Goal: Task Accomplishment & Management: Manage account settings

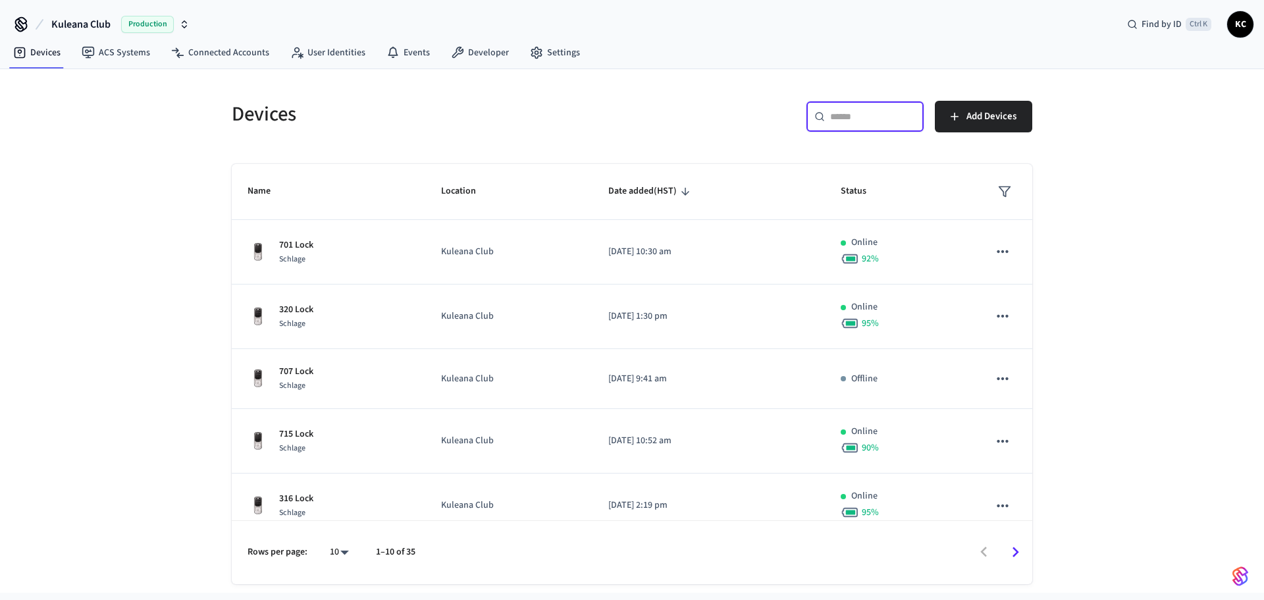
click at [878, 120] on input "text" at bounding box center [873, 116] width 86 height 13
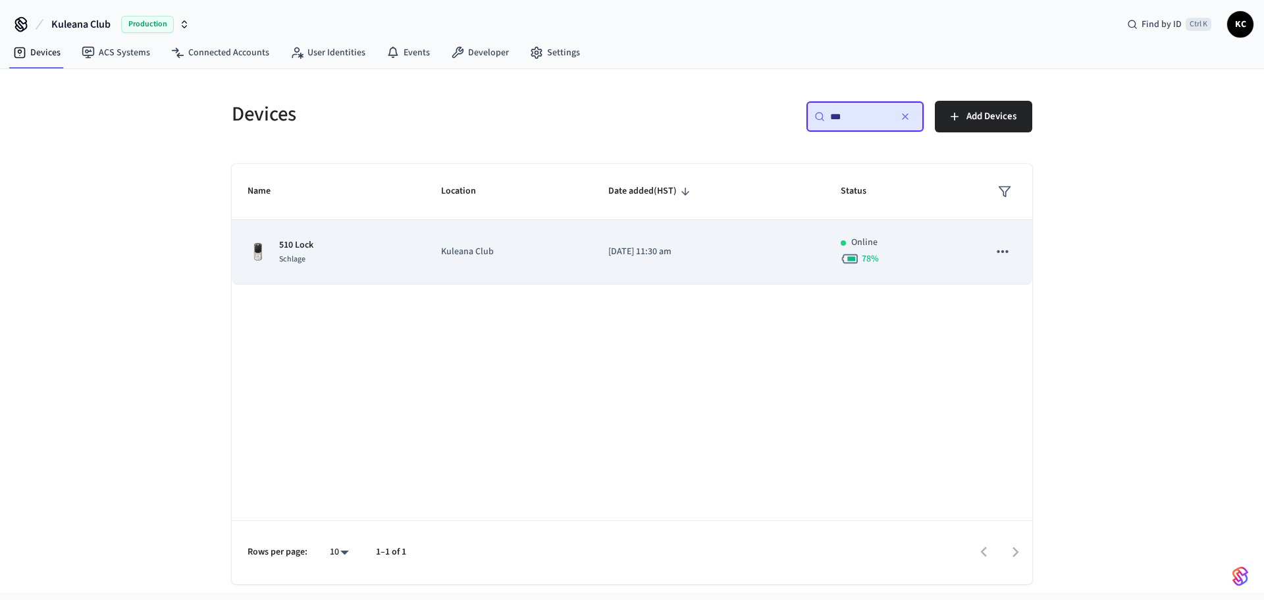
type input "***"
click at [533, 257] on p "Kuleana Club" at bounding box center [509, 252] width 136 height 14
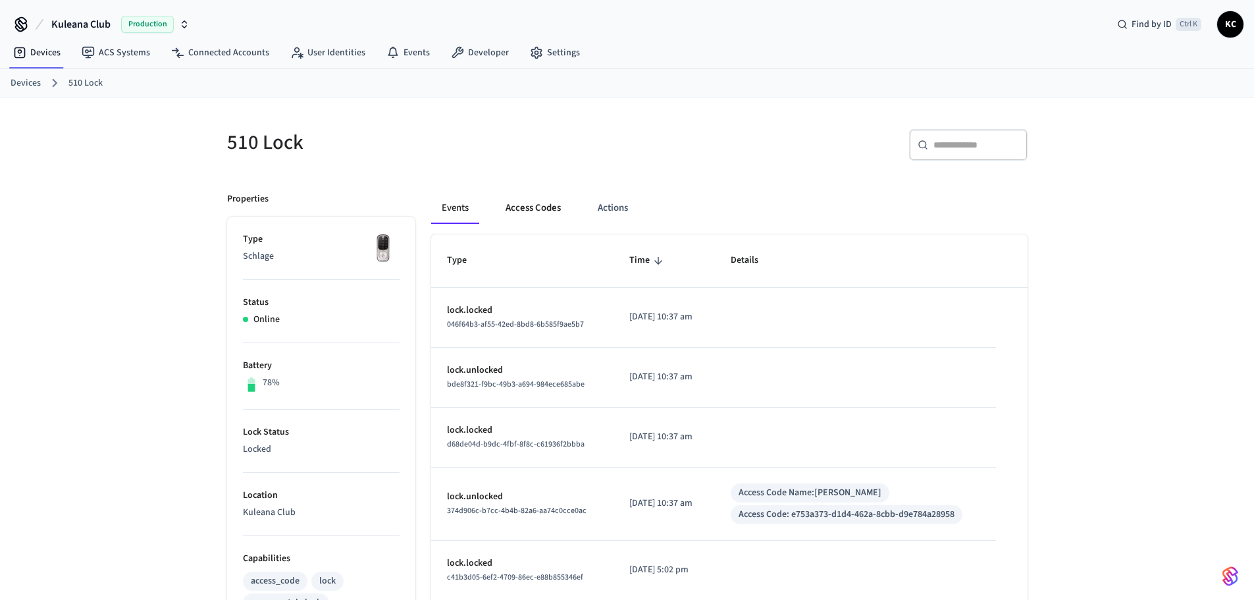
click at [516, 204] on button "Access Codes" at bounding box center [533, 208] width 76 height 32
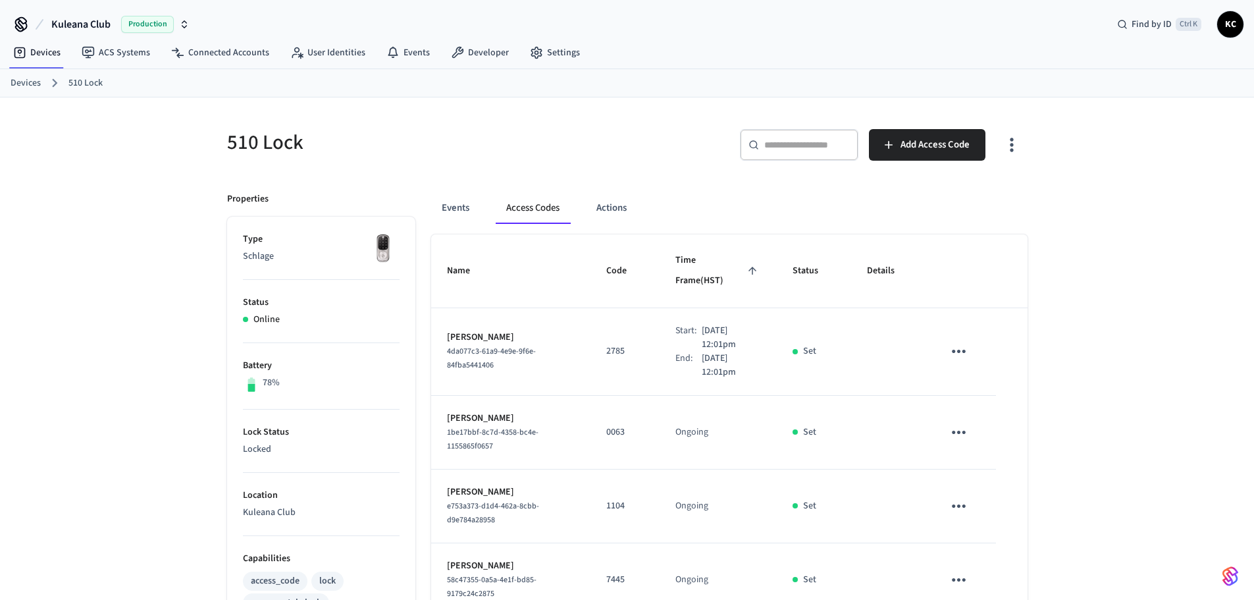
click at [897, 128] on div "​ ​ Add Access Code" at bounding box center [824, 142] width 408 height 58
click at [905, 138] on span "Add Access Code" at bounding box center [935, 144] width 69 height 17
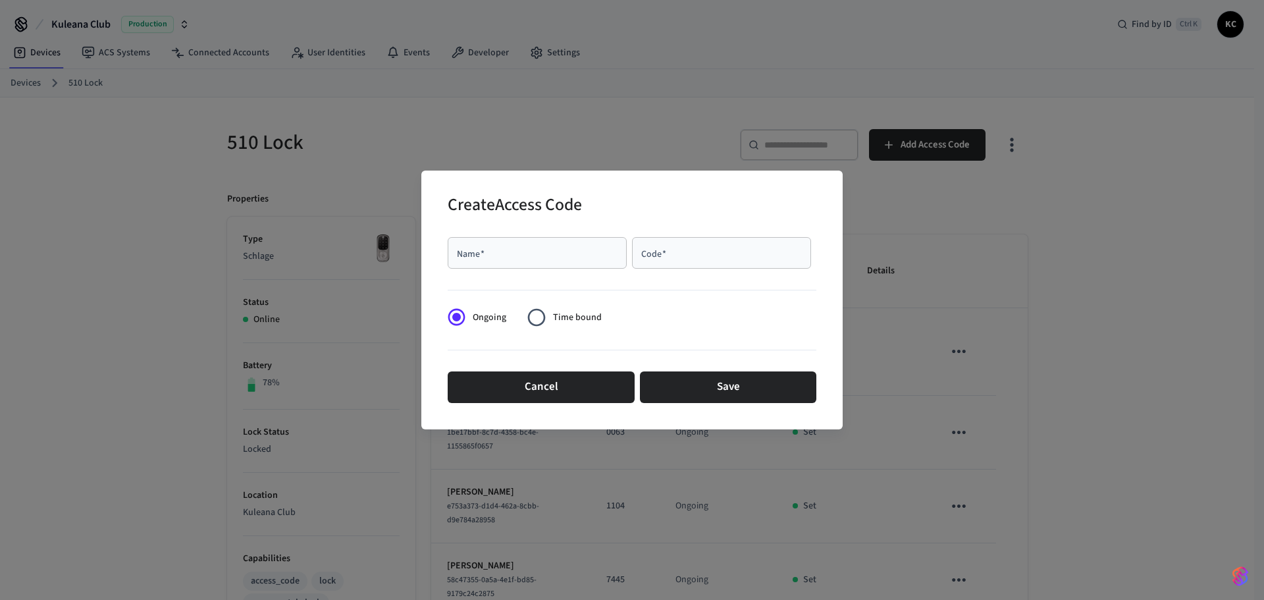
click at [559, 251] on input "Name   *" at bounding box center [537, 252] width 163 height 13
type input "*"
type input "********"
click at [730, 257] on input "Code   *" at bounding box center [721, 252] width 163 height 13
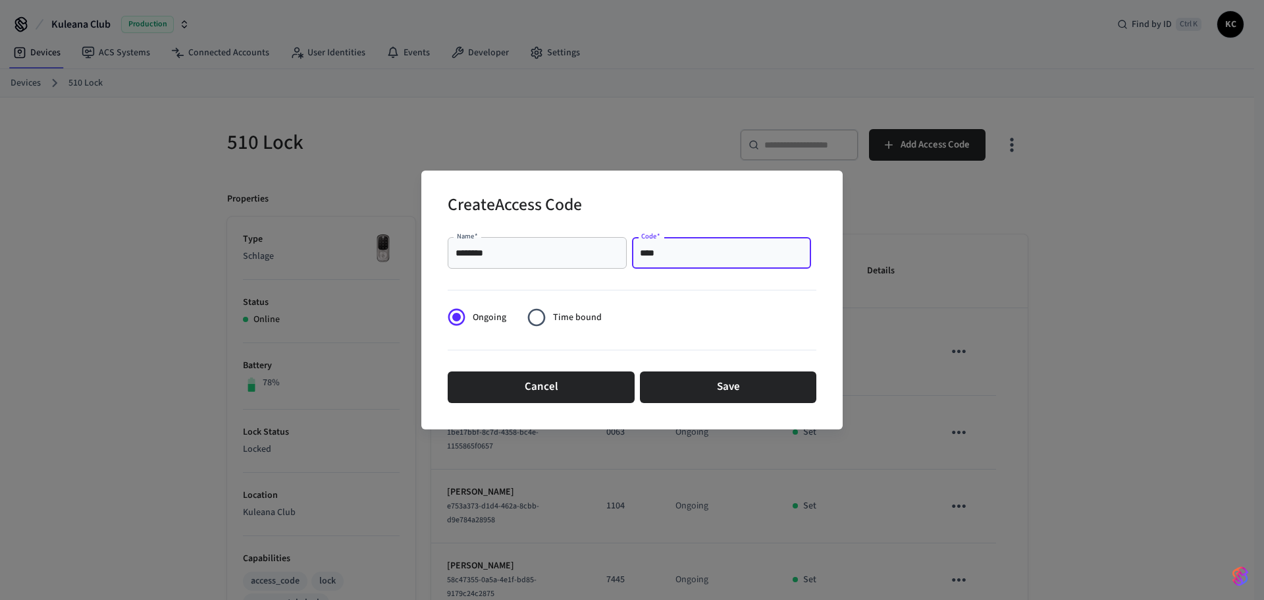
type input "****"
click at [582, 311] on span "Time bound" at bounding box center [577, 318] width 49 height 14
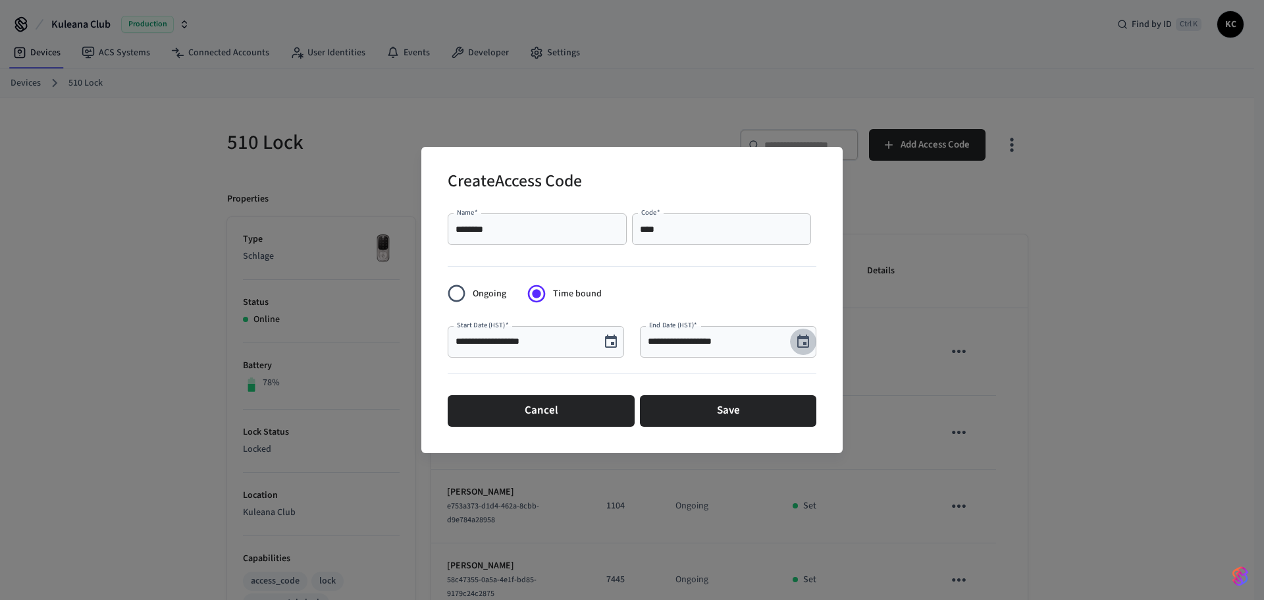
click at [807, 342] on icon "Choose date, selected date is Sep 3, 2025" at bounding box center [803, 340] width 12 height 13
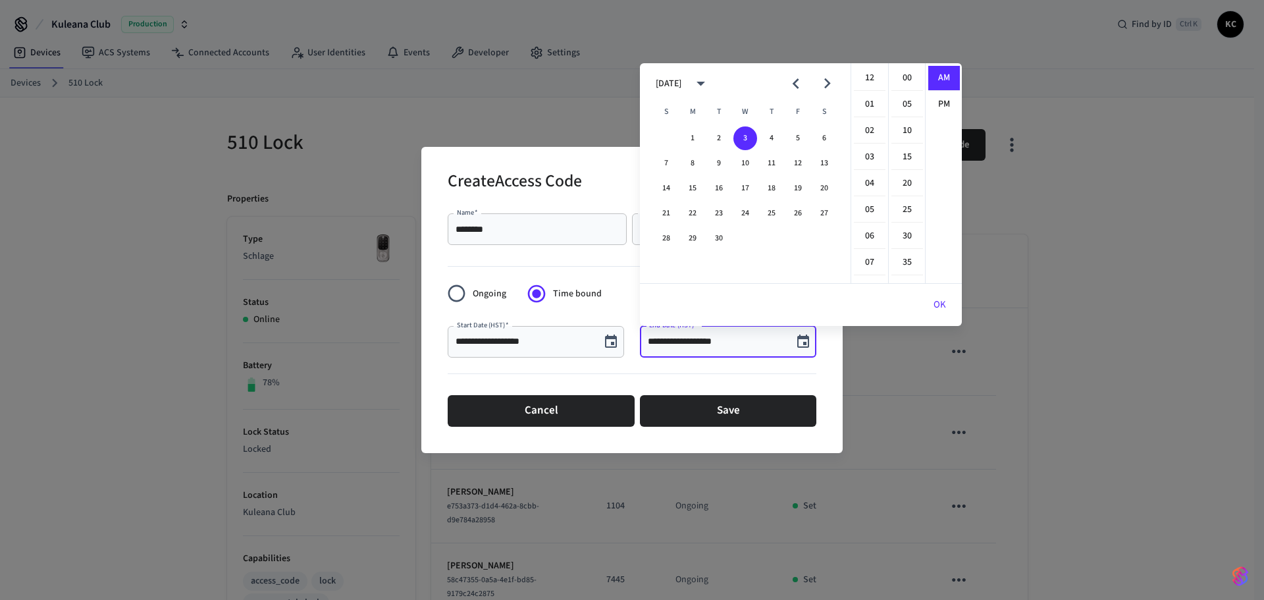
scroll to position [288, 0]
click at [752, 167] on button "10" at bounding box center [745, 163] width 24 height 24
drag, startPoint x: 868, startPoint y: 93, endPoint x: 871, endPoint y: 78, distance: 16.1
click at [871, 78] on li "03" at bounding box center [870, 67] width 32 height 25
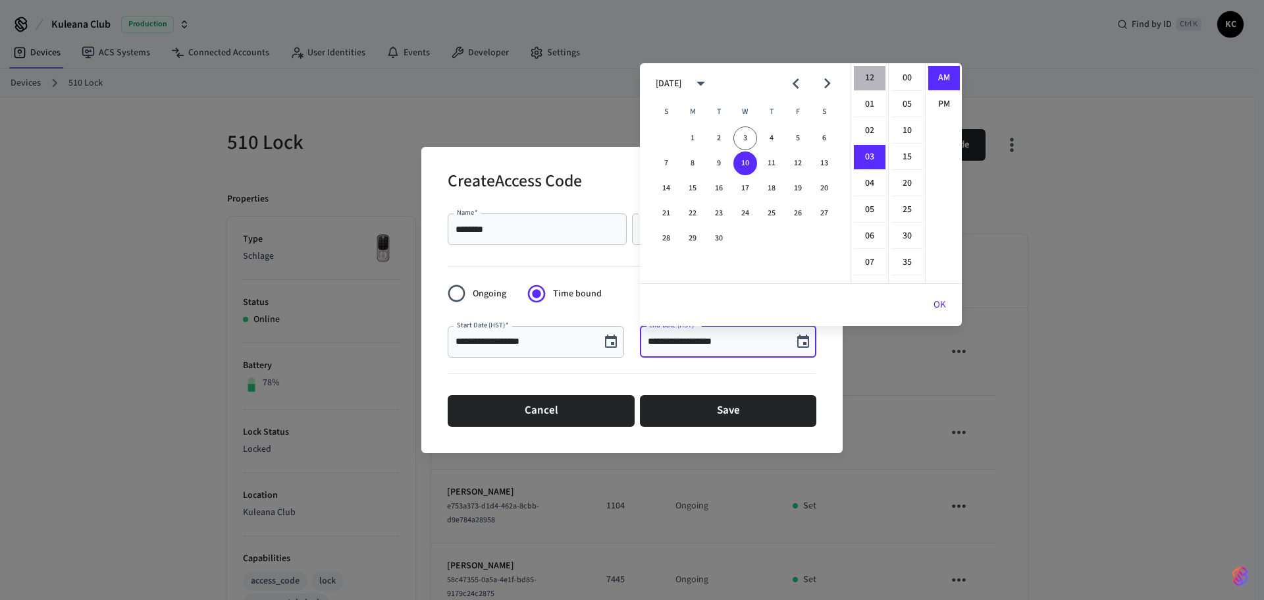
click at [872, 76] on li "12" at bounding box center [870, 78] width 32 height 25
click at [906, 82] on li "00" at bounding box center [908, 78] width 32 height 25
type input "**********"
click at [938, 307] on button "OK" at bounding box center [940, 305] width 44 height 32
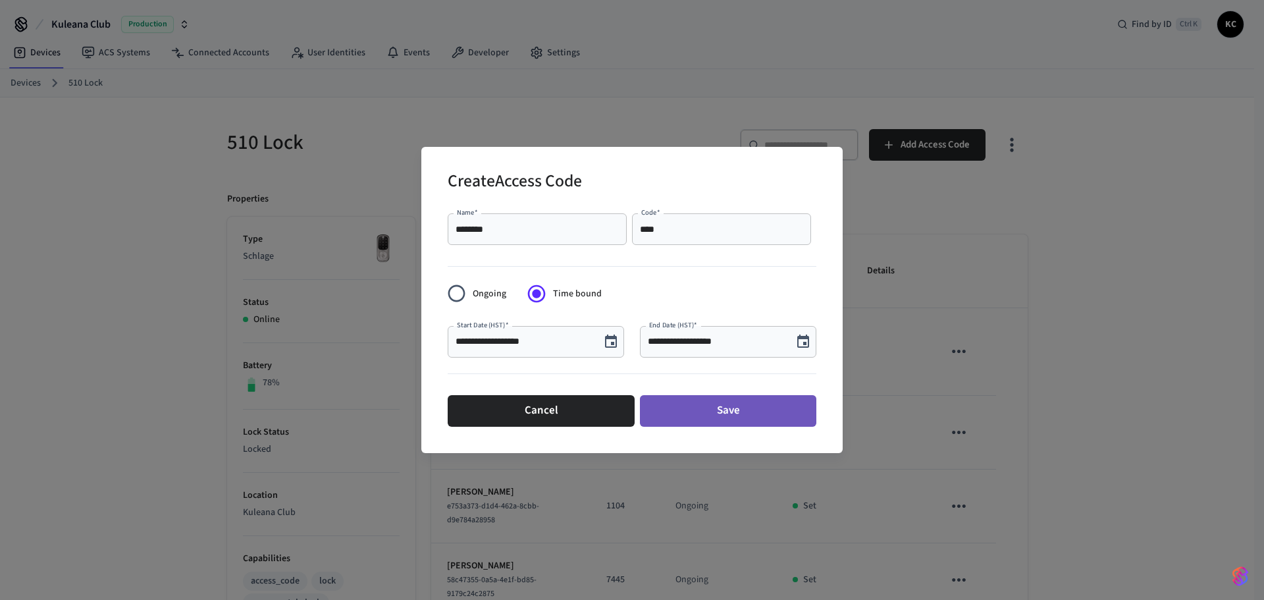
click at [683, 409] on button "Save" at bounding box center [728, 411] width 176 height 32
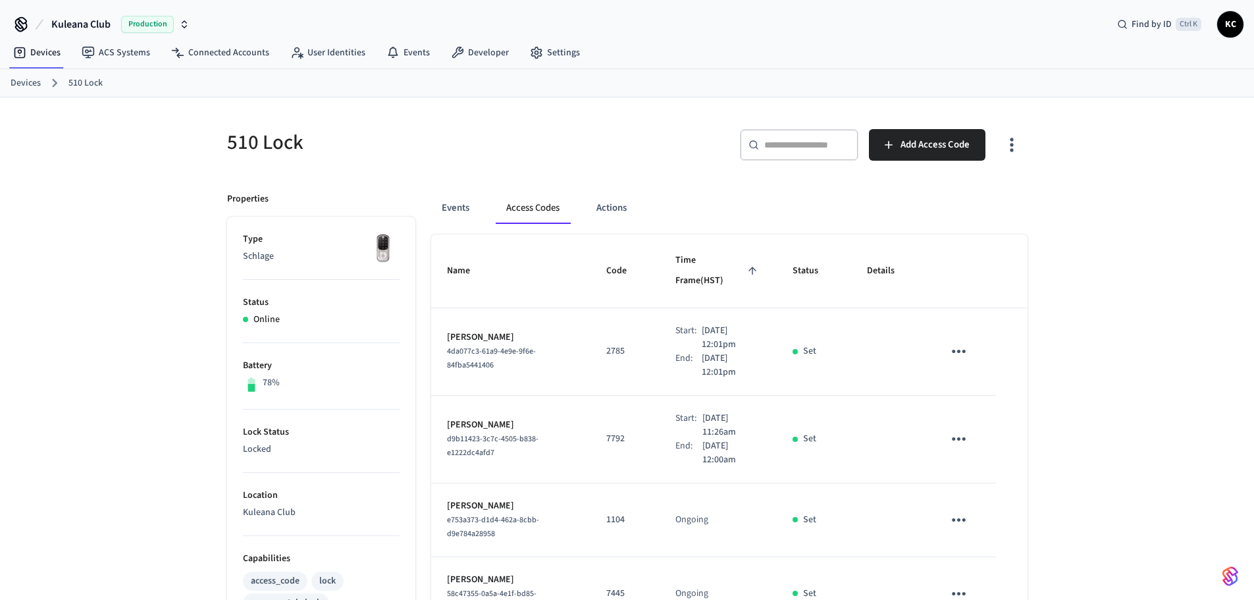
click at [23, 80] on link "Devices" at bounding box center [26, 83] width 30 height 14
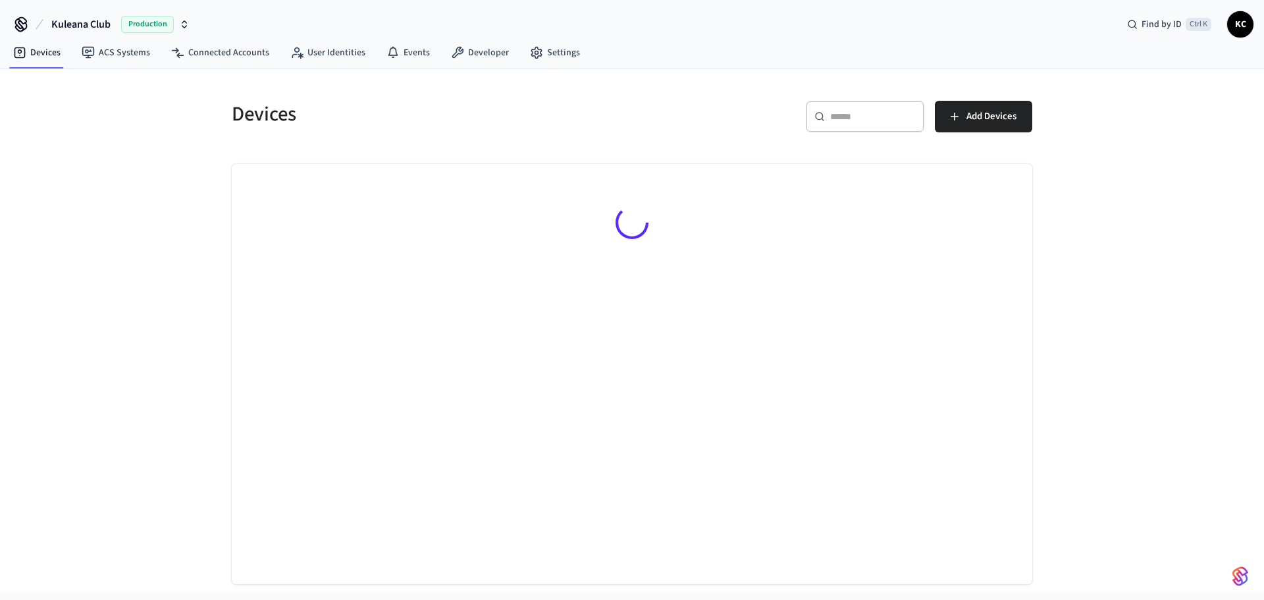
click at [829, 136] on div "​ ​" at bounding box center [865, 119] width 119 height 37
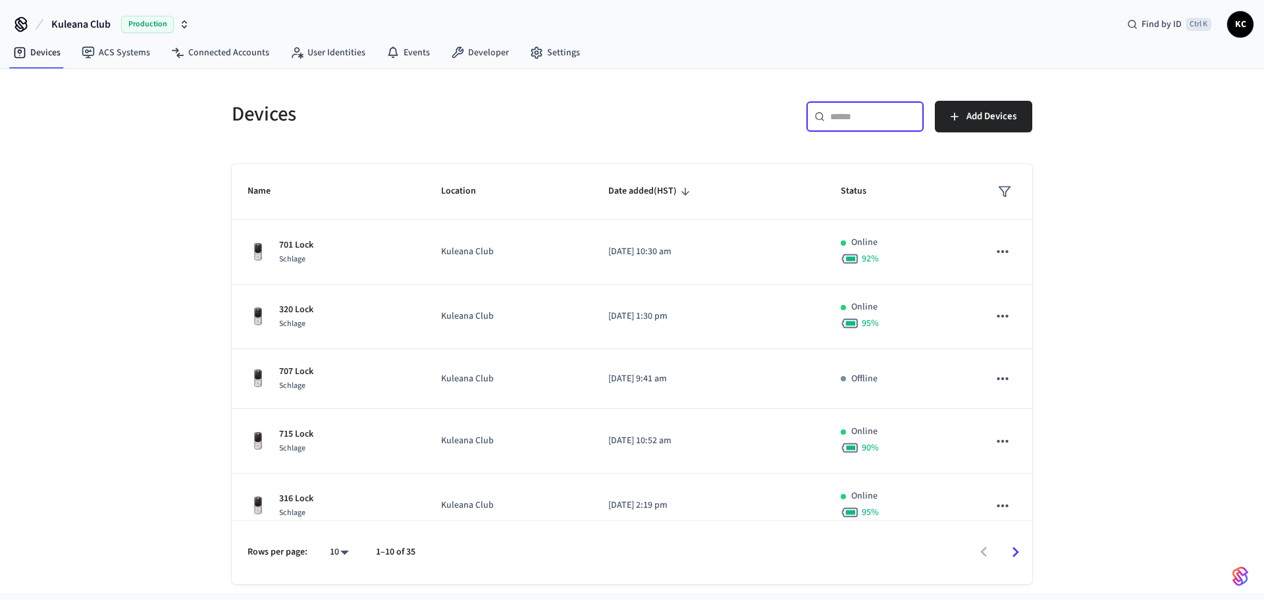
click at [853, 115] on input "text" at bounding box center [873, 116] width 86 height 13
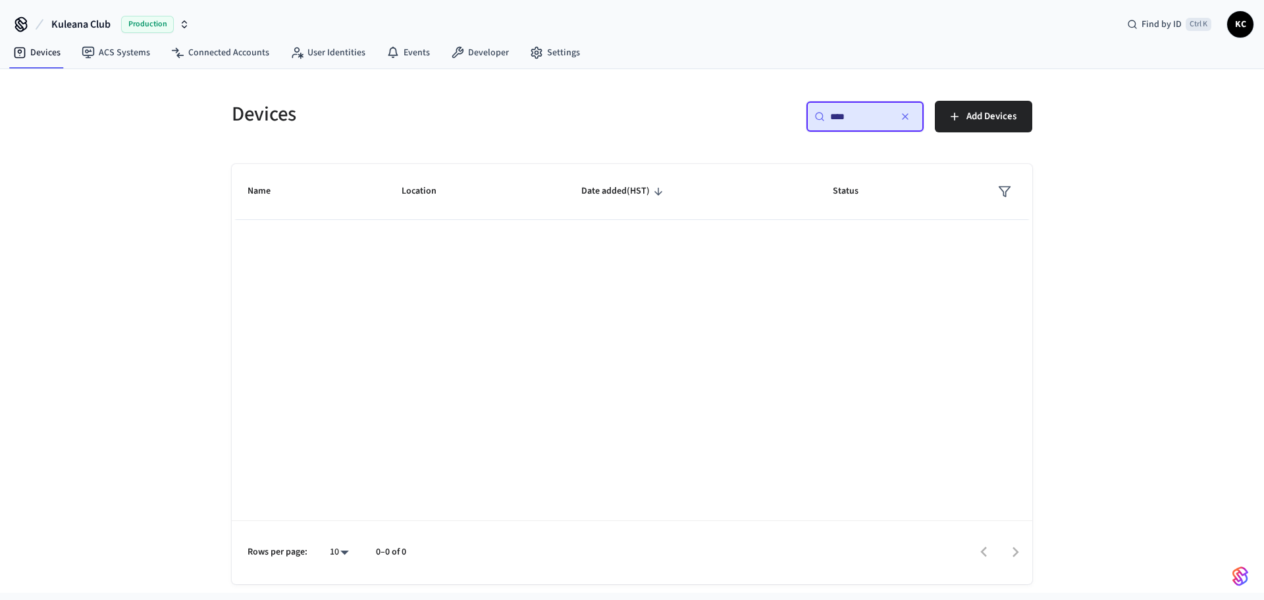
drag, startPoint x: 853, startPoint y: 115, endPoint x: 521, endPoint y: 100, distance: 331.5
click at [562, 103] on div "Devices ​ **** ​ Add Devices" at bounding box center [624, 114] width 816 height 58
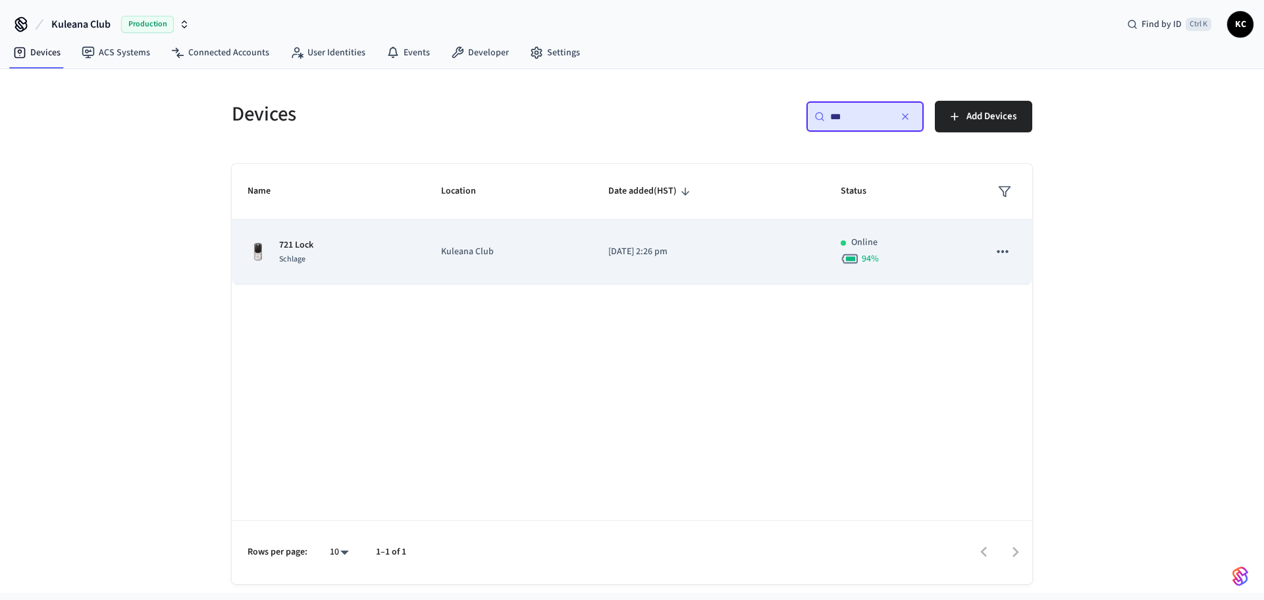
type input "***"
click at [459, 241] on td "Kuleana Club" at bounding box center [508, 252] width 167 height 65
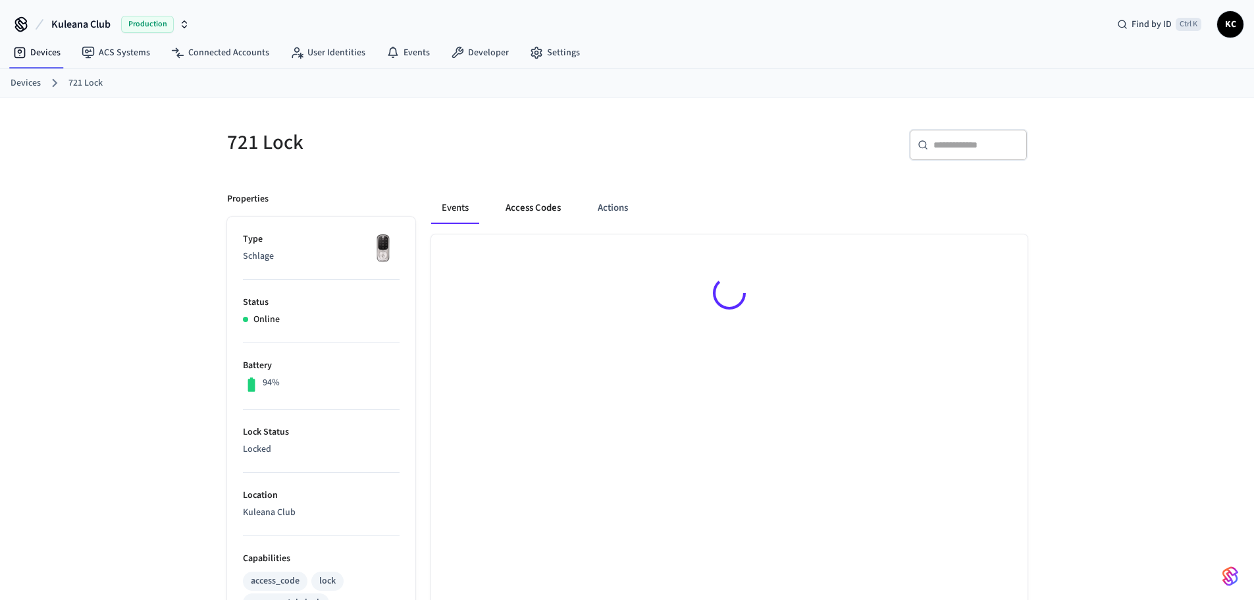
click at [522, 199] on button "Access Codes" at bounding box center [533, 208] width 76 height 32
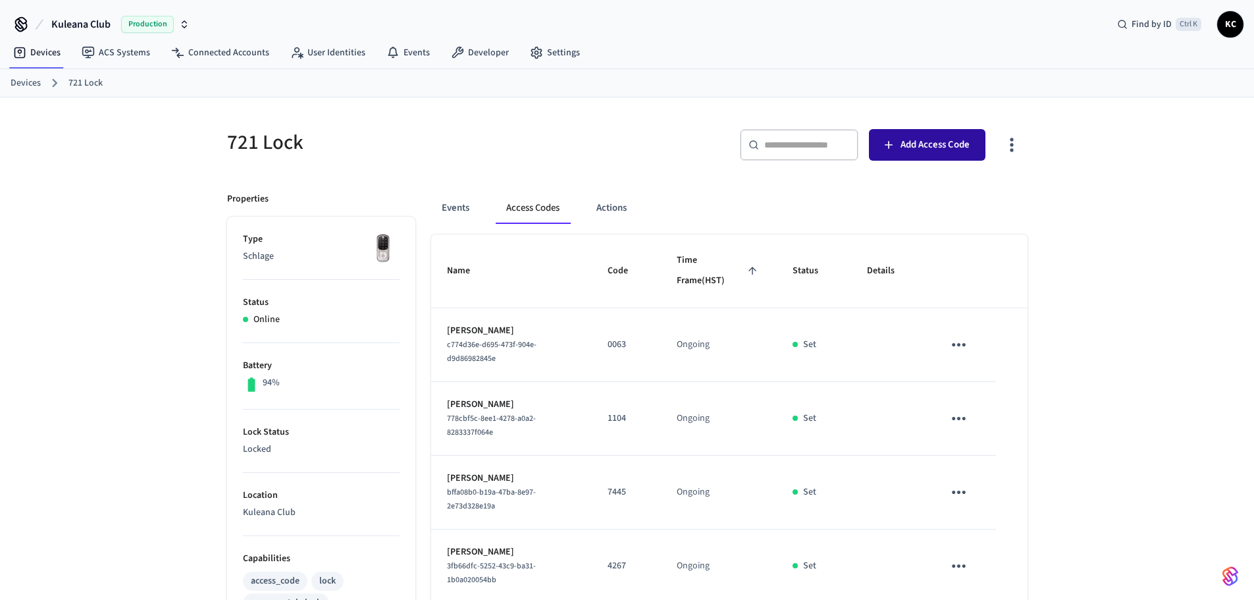
click at [953, 134] on button "Add Access Code" at bounding box center [927, 145] width 117 height 32
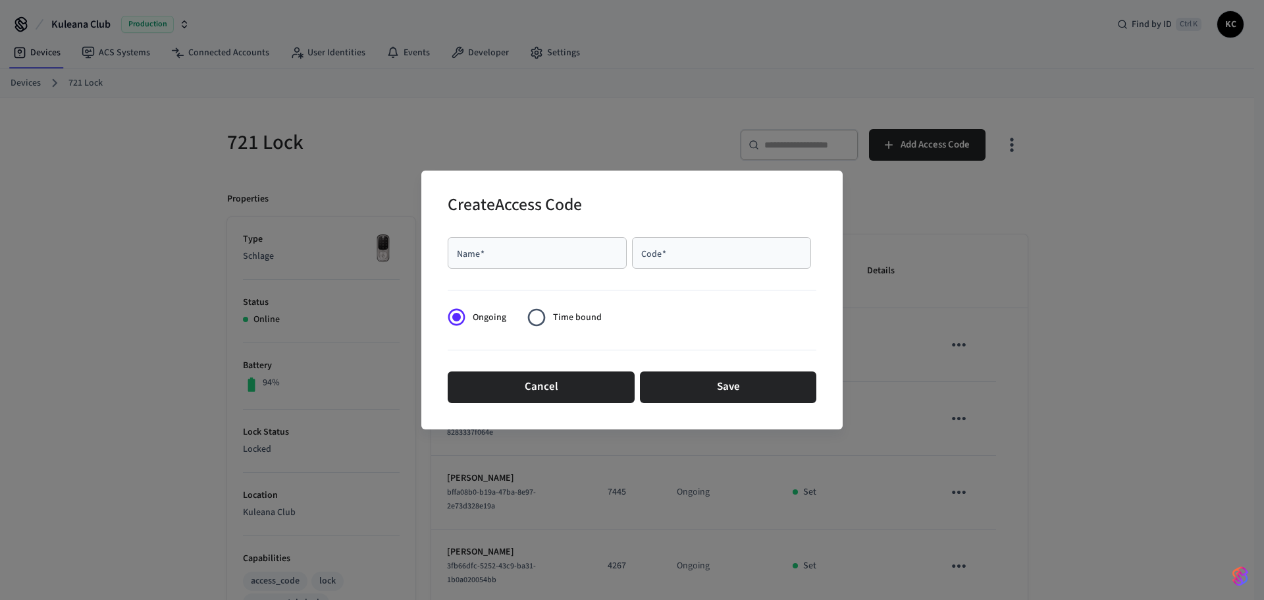
click at [560, 234] on div "Name   * Name   * Code   * Code   *" at bounding box center [632, 253] width 369 height 42
click at [560, 243] on div "Name   *" at bounding box center [537, 253] width 179 height 32
type input "******"
type input "****"
click at [553, 319] on span "Time bound" at bounding box center [577, 318] width 49 height 14
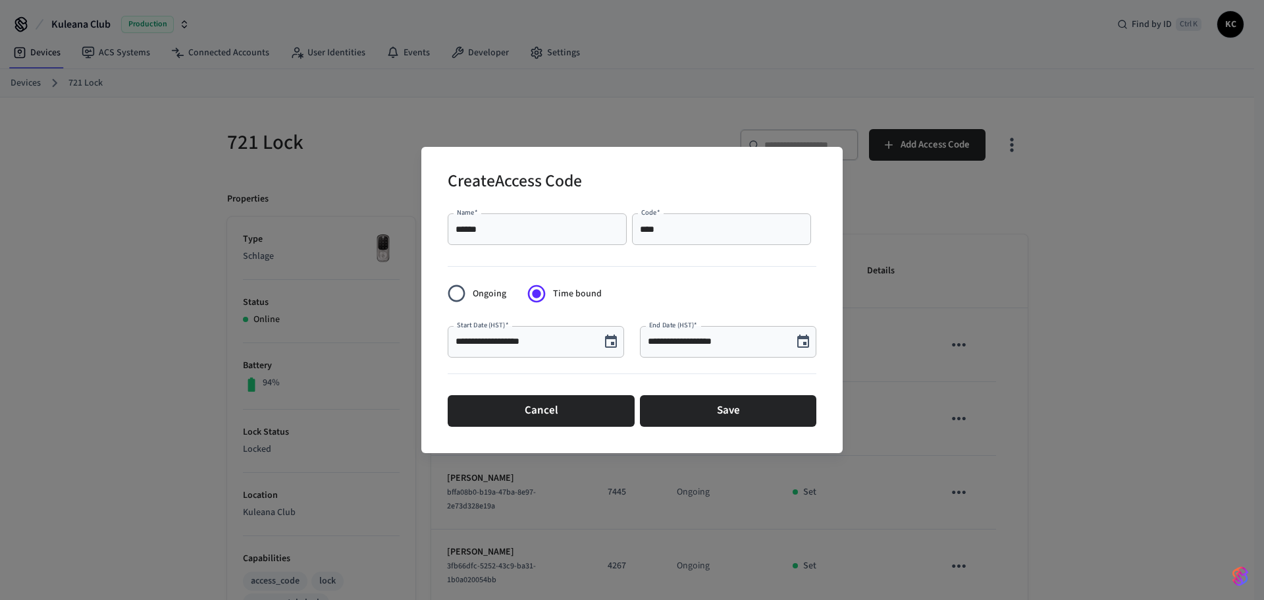
click at [616, 340] on icon "Choose date, selected date is Sep 3, 2025" at bounding box center [611, 340] width 12 height 13
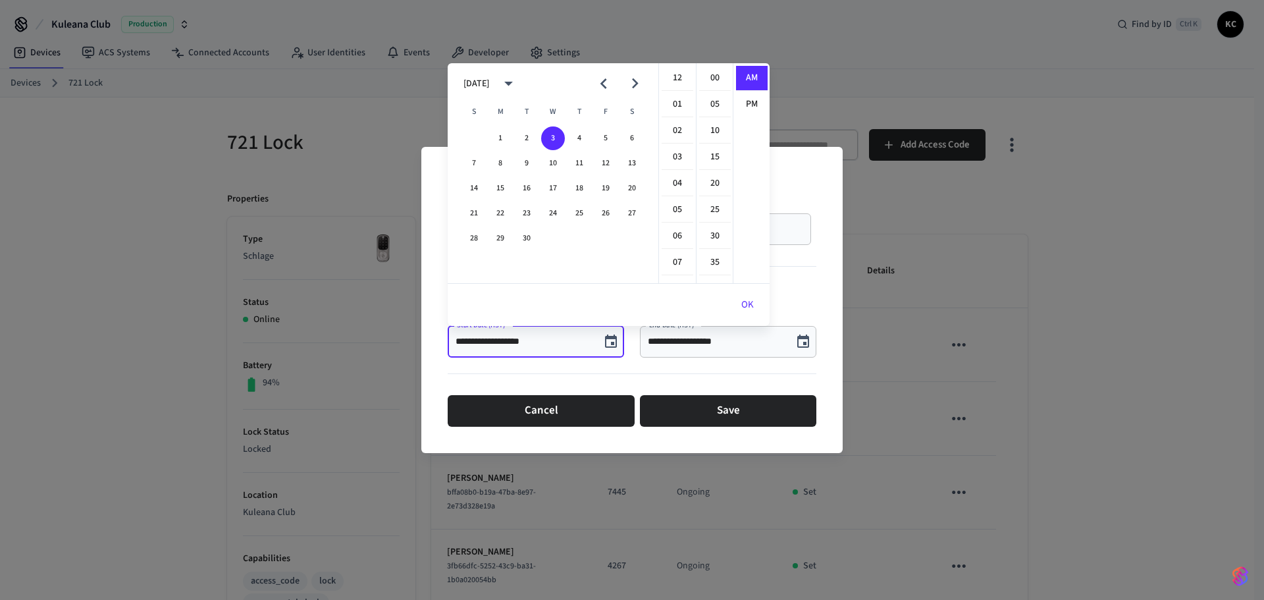
scroll to position [288, 0]
click at [583, 138] on button "4" at bounding box center [580, 138] width 24 height 24
drag, startPoint x: 680, startPoint y: 80, endPoint x: 698, endPoint y: 84, distance: 18.1
click at [683, 81] on li "12" at bounding box center [678, 78] width 32 height 25
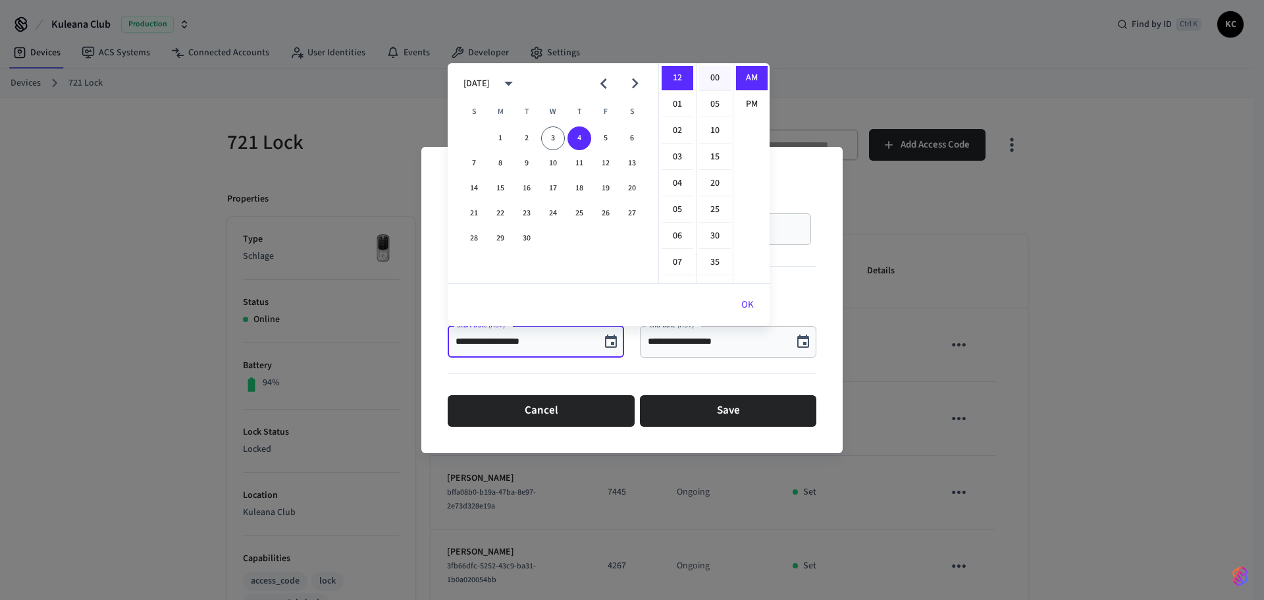
click at [708, 76] on li "00" at bounding box center [715, 78] width 32 height 25
click at [739, 94] on li "PM" at bounding box center [752, 104] width 32 height 24
type input "**********"
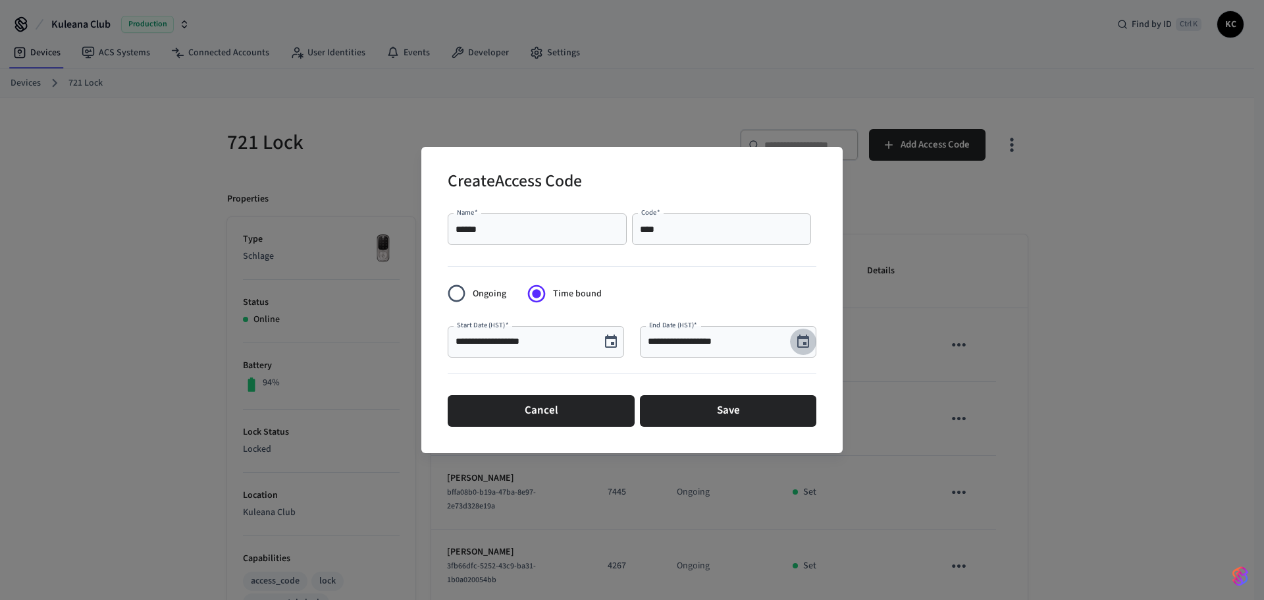
click at [807, 345] on icon "Choose date, selected date is Sep 3, 2025" at bounding box center [803, 342] width 16 height 16
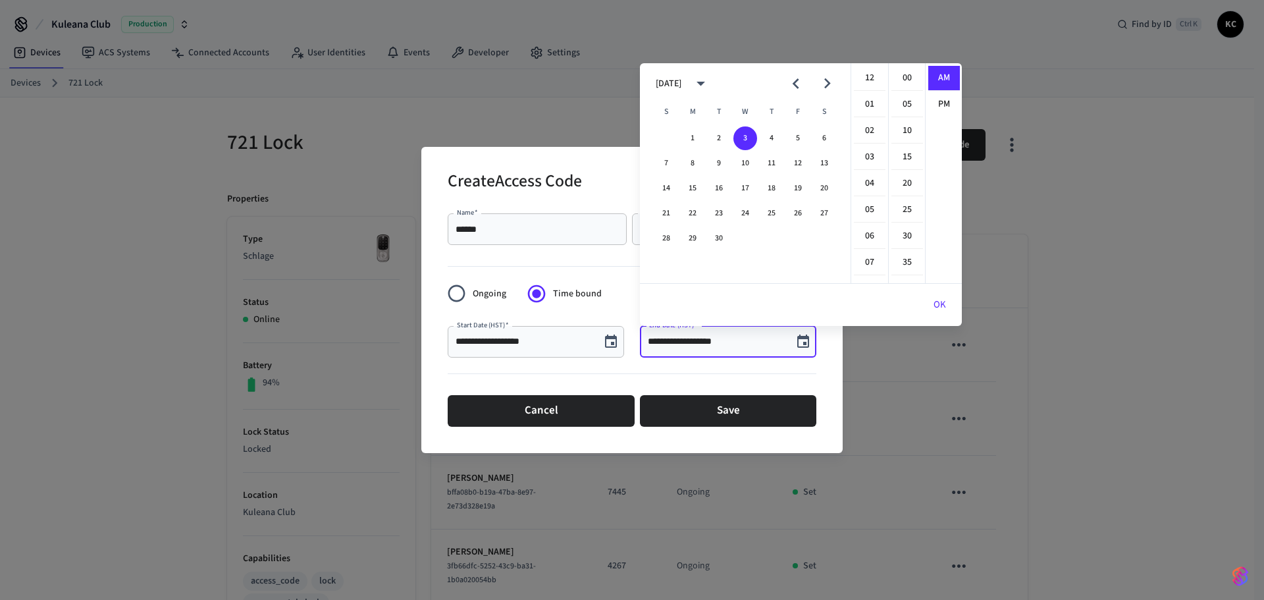
scroll to position [288, 0]
click at [803, 140] on button "5" at bounding box center [798, 138] width 24 height 24
drag, startPoint x: 869, startPoint y: 74, endPoint x: 890, endPoint y: 76, distance: 20.5
click at [871, 74] on li "12" at bounding box center [870, 78] width 32 height 25
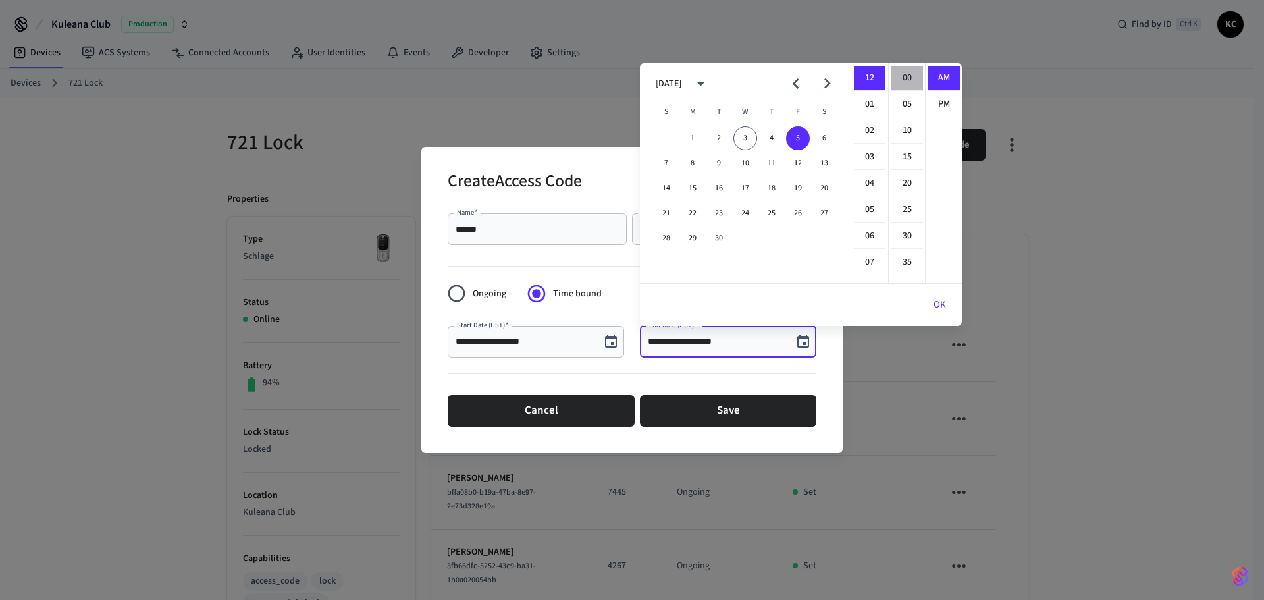
click at [895, 76] on li "00" at bounding box center [908, 78] width 32 height 25
click at [938, 100] on li "PM" at bounding box center [944, 104] width 32 height 24
type input "**********"
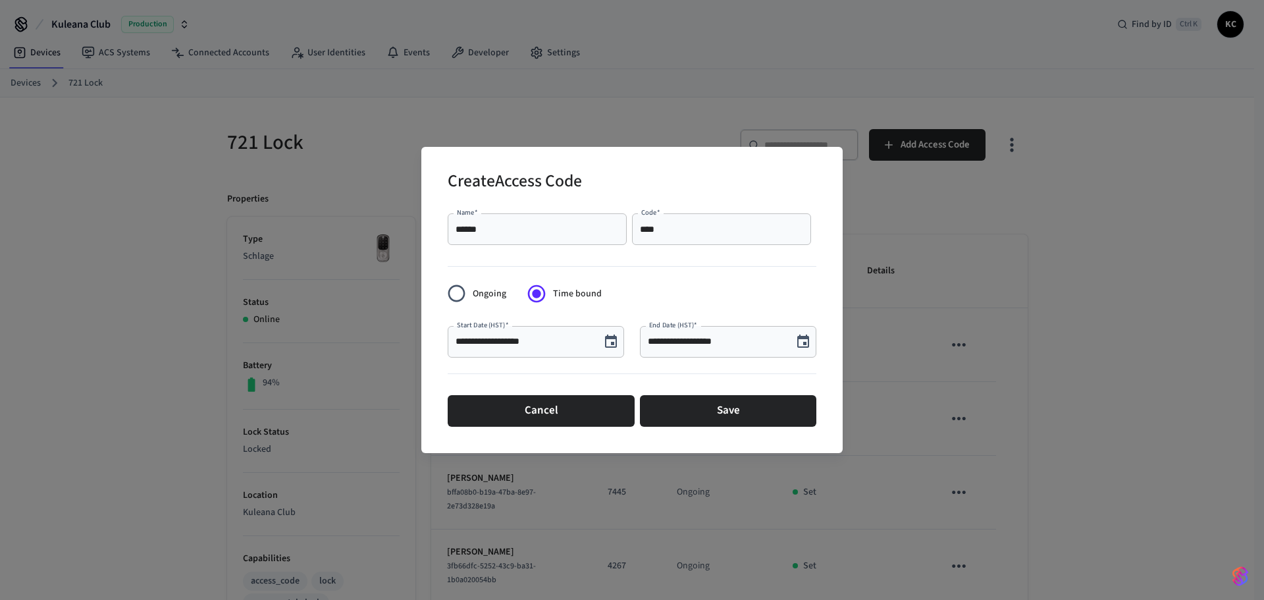
scroll to position [24, 0]
click at [728, 409] on button "Save" at bounding box center [728, 411] width 176 height 32
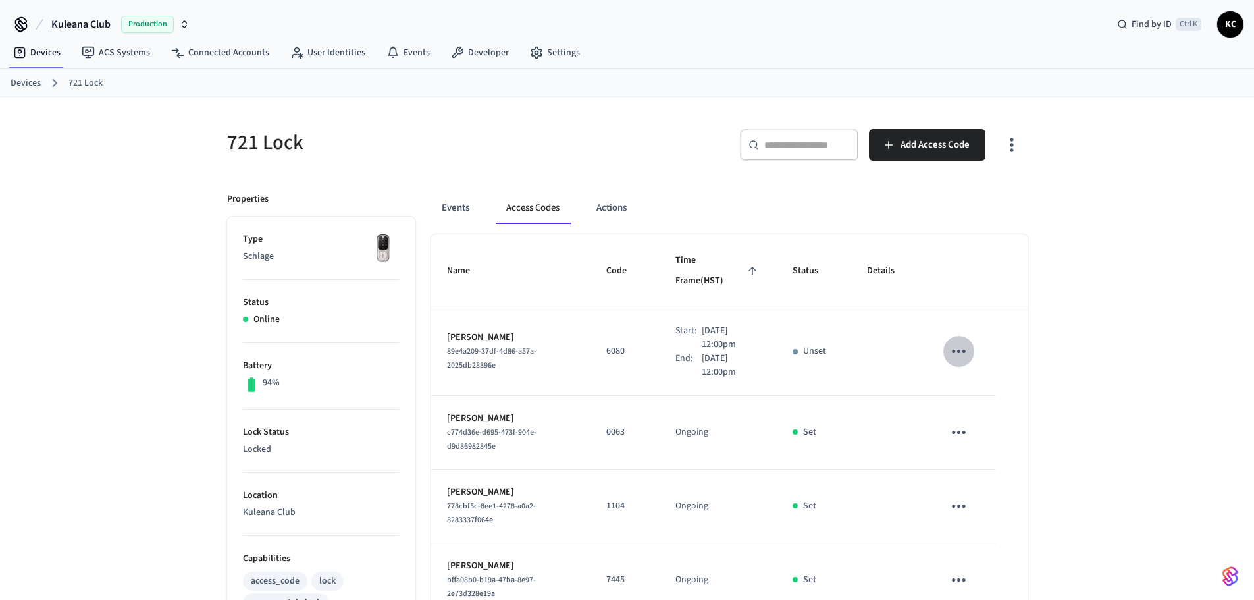
click at [965, 341] on icon "sticky table" at bounding box center [959, 351] width 20 height 20
click at [971, 368] on icon at bounding box center [975, 369] width 11 height 11
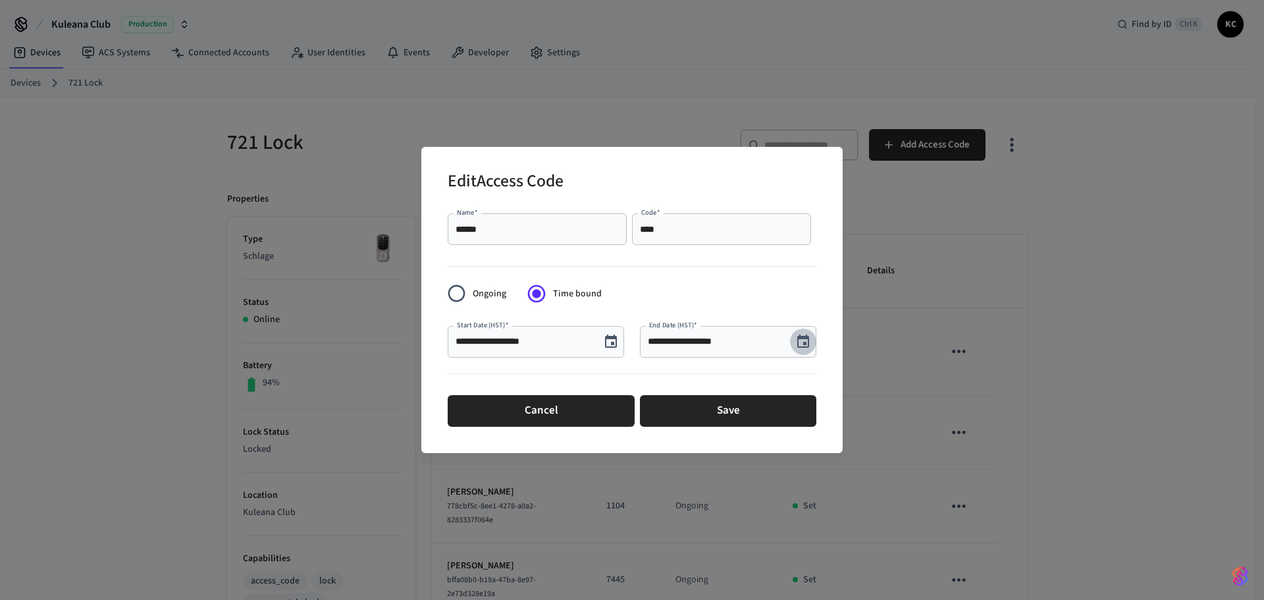
click at [804, 346] on icon "Choose date, selected date is Sep 5, 2025" at bounding box center [803, 342] width 16 height 16
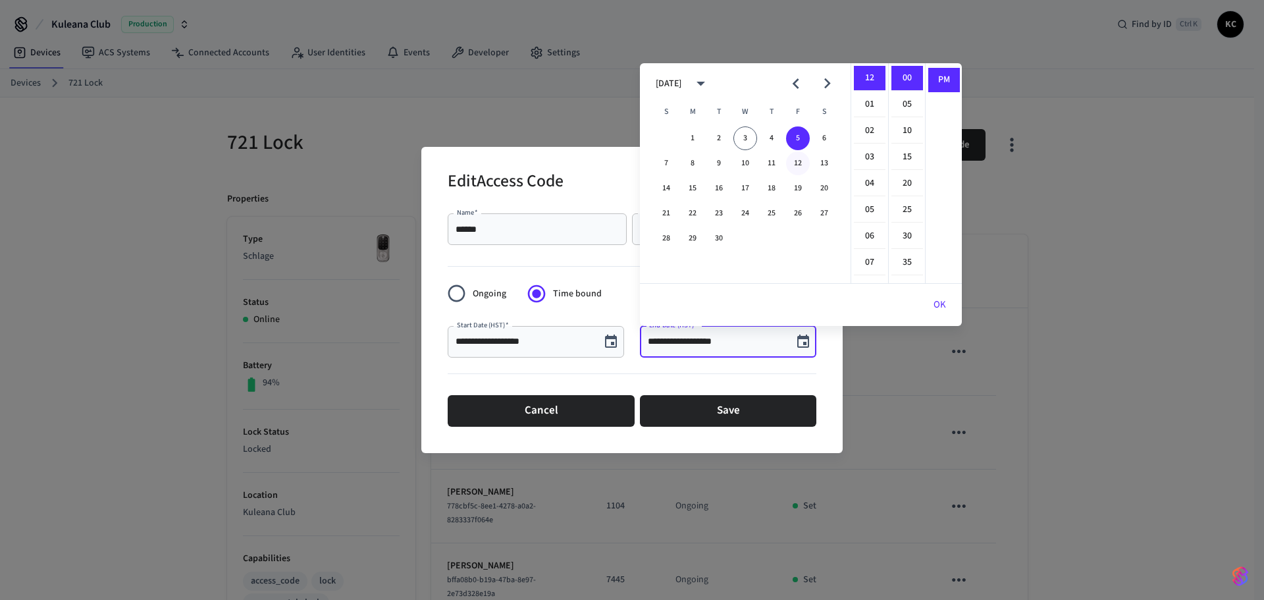
click at [794, 161] on button "12" at bounding box center [798, 163] width 24 height 24
type input "**********"
click at [943, 303] on button "OK" at bounding box center [940, 305] width 44 height 32
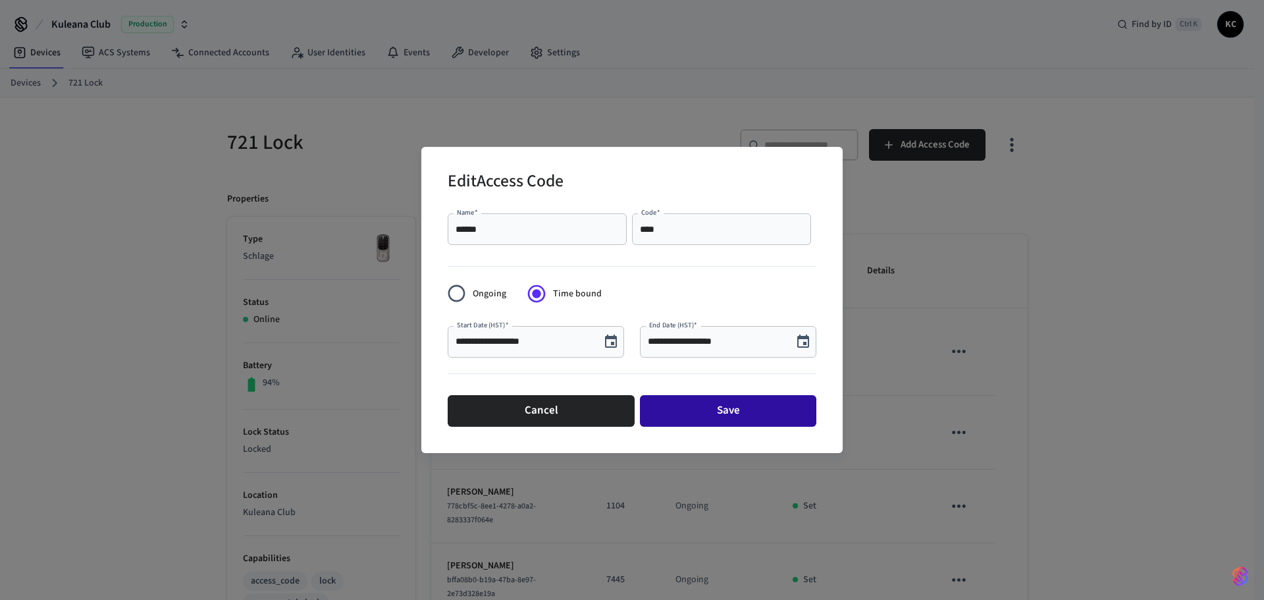
click at [719, 405] on button "Save" at bounding box center [728, 411] width 176 height 32
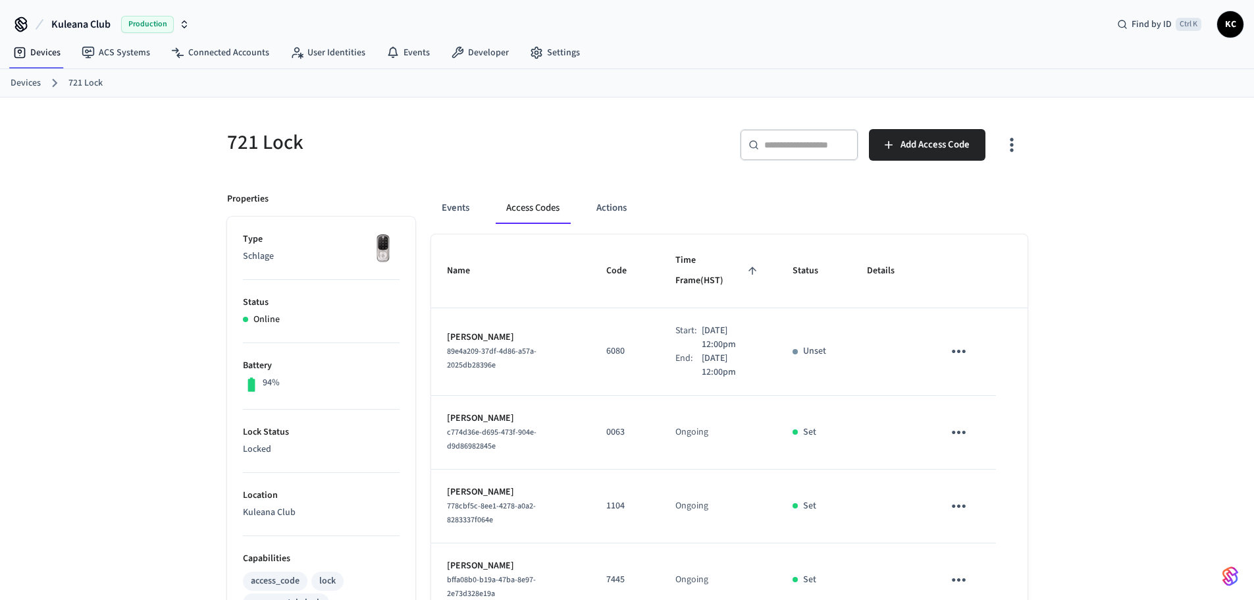
click at [105, 227] on div "721 Lock ​ ​ Add Access Code Properties Type Schlage Status Online Battery 94% …" at bounding box center [627, 610] width 1254 height 1026
click at [29, 81] on link "Devices" at bounding box center [26, 83] width 30 height 14
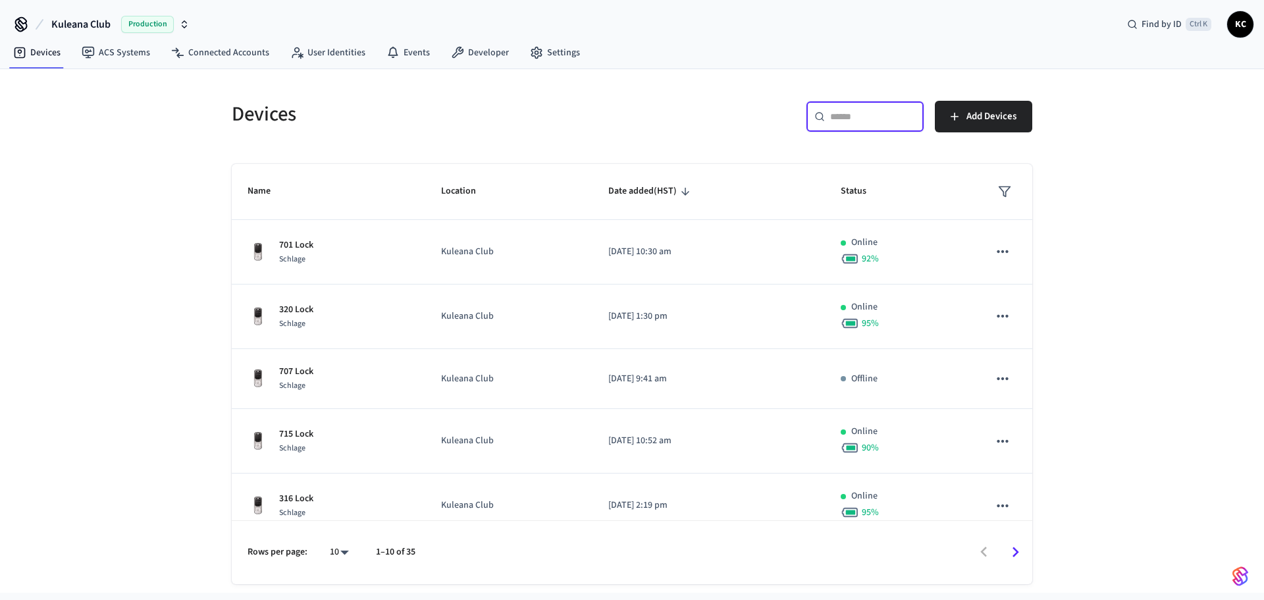
click at [830, 120] on input "text" at bounding box center [873, 116] width 86 height 13
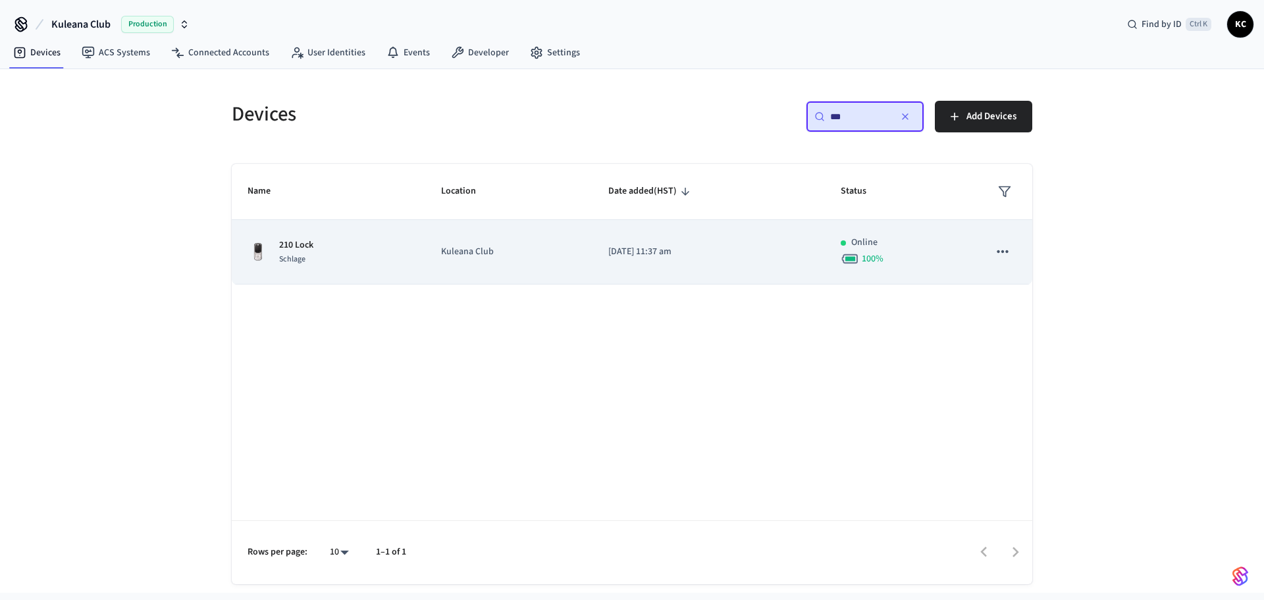
type input "***"
click at [678, 232] on td "[DATE] 11:37 am" at bounding box center [709, 252] width 232 height 65
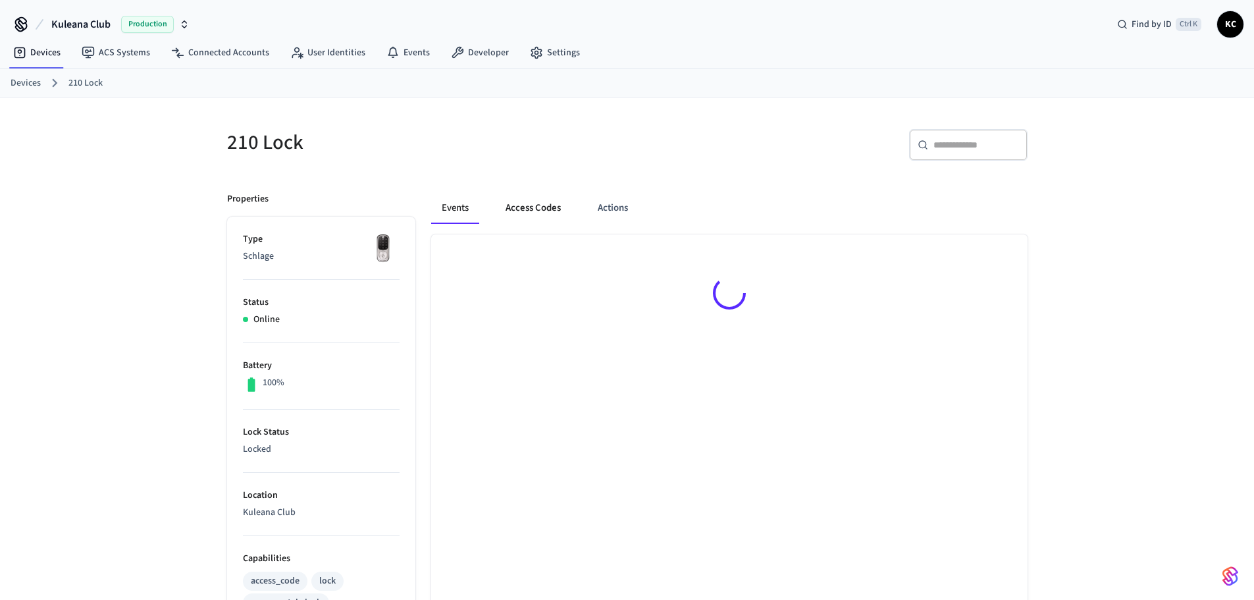
click at [512, 197] on button "Access Codes" at bounding box center [533, 208] width 76 height 32
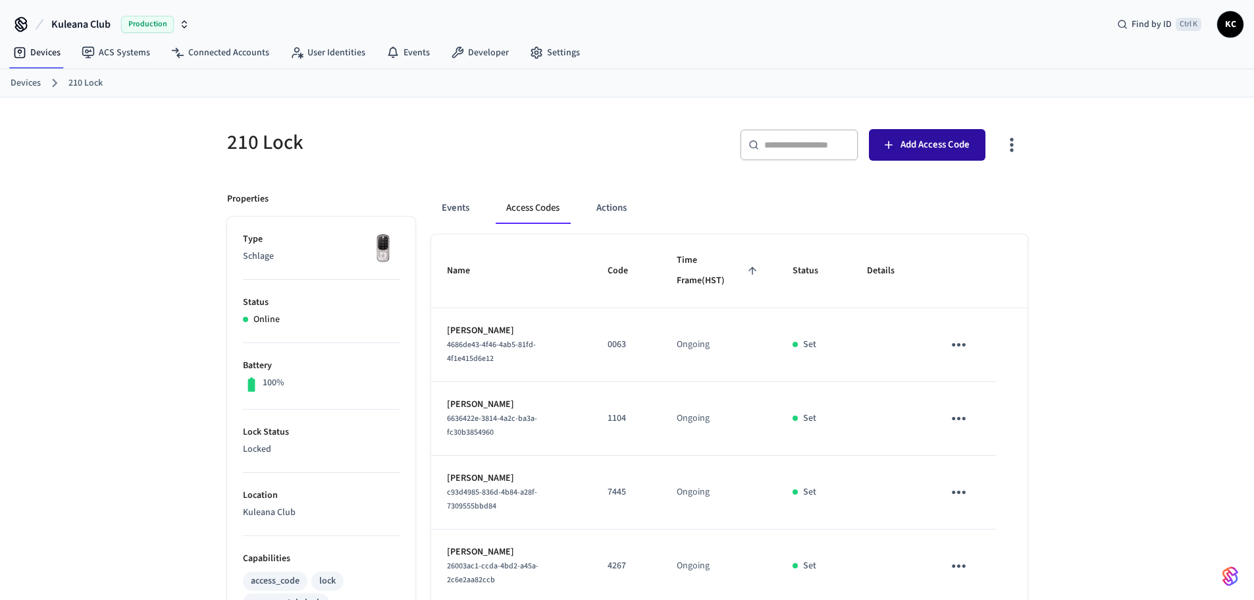
click at [892, 150] on icon "button" at bounding box center [888, 144] width 13 height 13
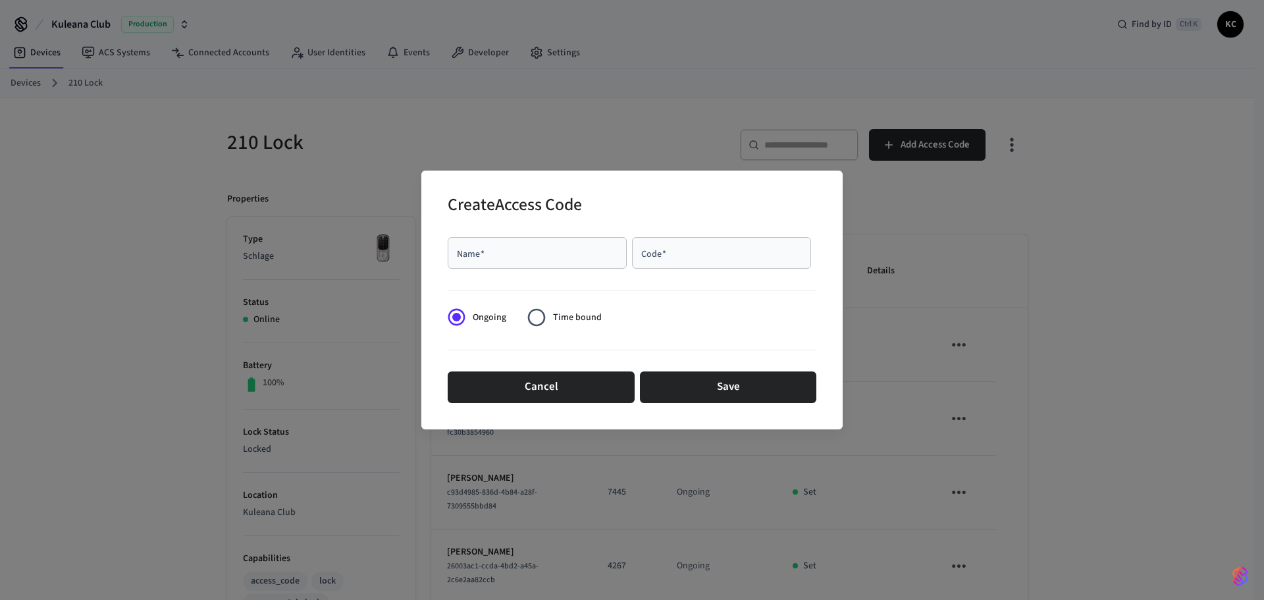
click at [473, 259] on input "Name   *" at bounding box center [537, 252] width 163 height 13
type input "****"
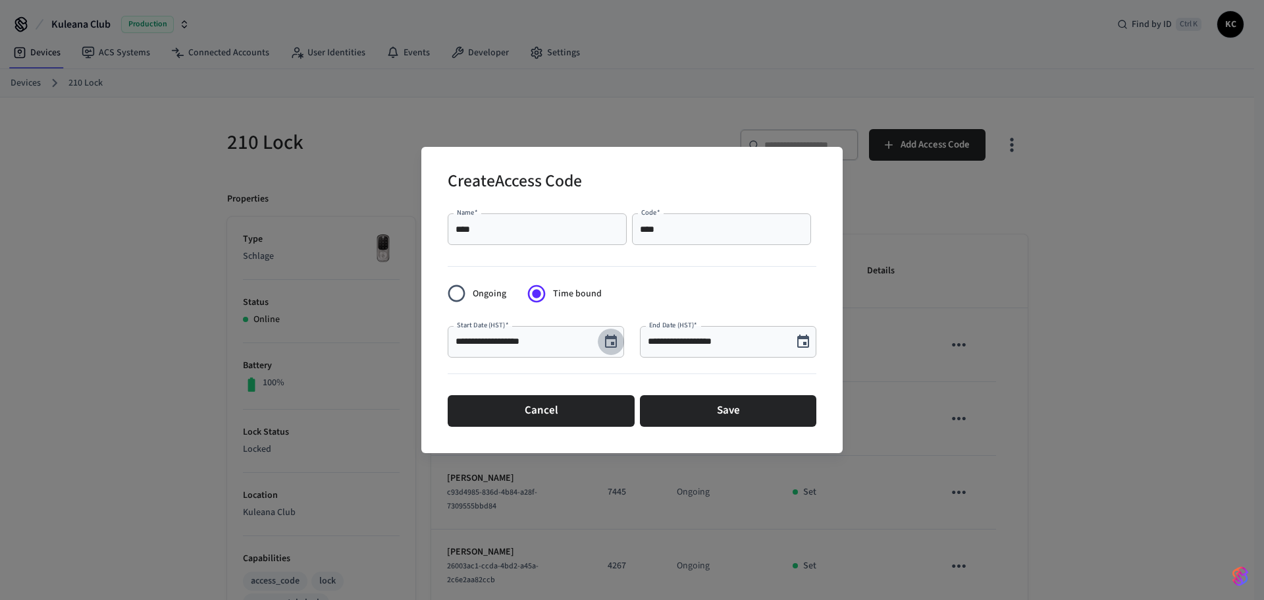
click at [608, 334] on icon "Choose date, selected date is Sep 3, 2025" at bounding box center [611, 342] width 16 height 16
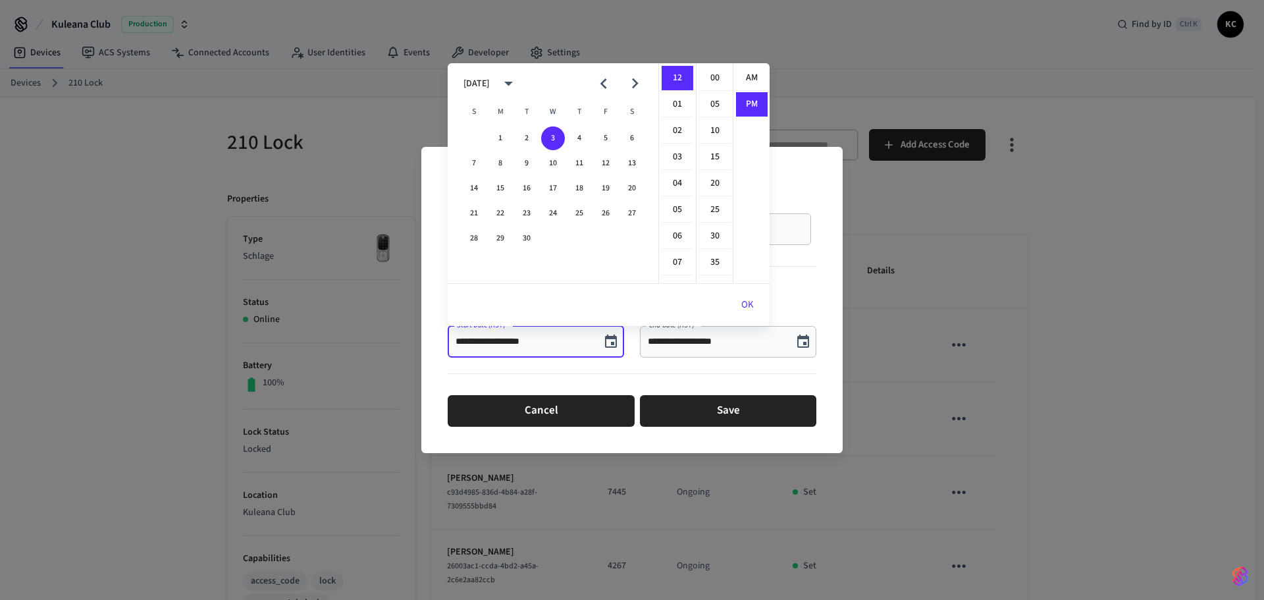
scroll to position [24, 0]
click at [603, 138] on button "5" at bounding box center [606, 138] width 24 height 24
click at [712, 78] on li "00" at bounding box center [715, 78] width 32 height 25
click at [677, 217] on li "08" at bounding box center [678, 223] width 32 height 25
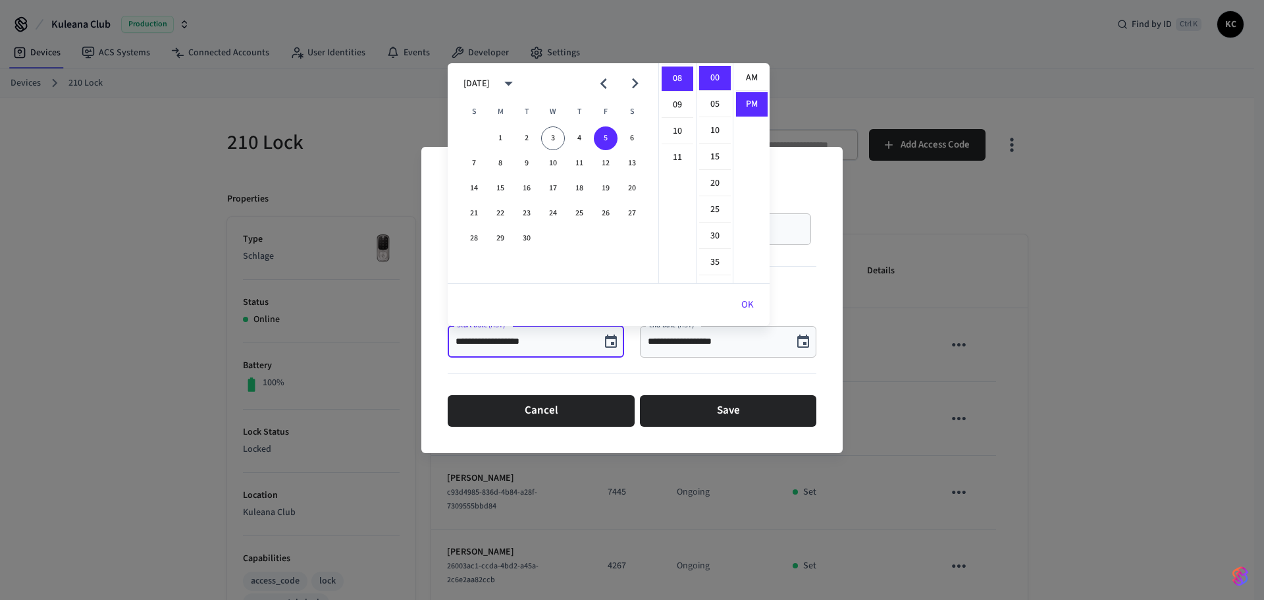
scroll to position [211, 0]
click at [741, 82] on li "AM" at bounding box center [752, 78] width 32 height 25
type input "**********"
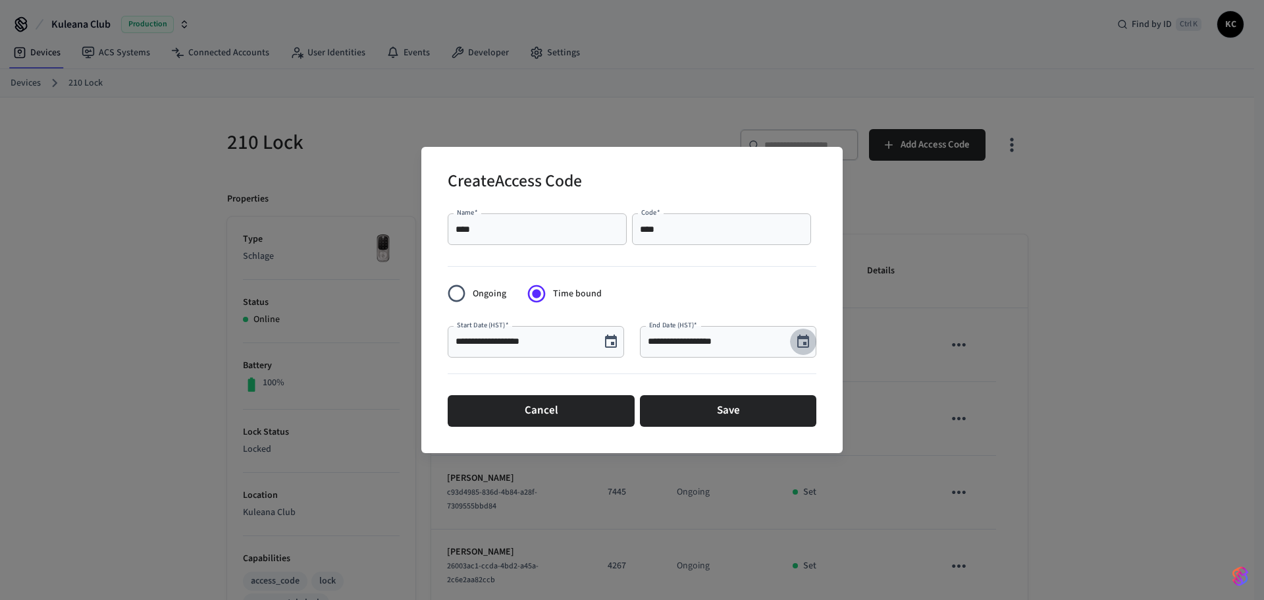
click at [801, 345] on icon "Choose date, selected date is Sep 3, 2025" at bounding box center [803, 342] width 16 height 16
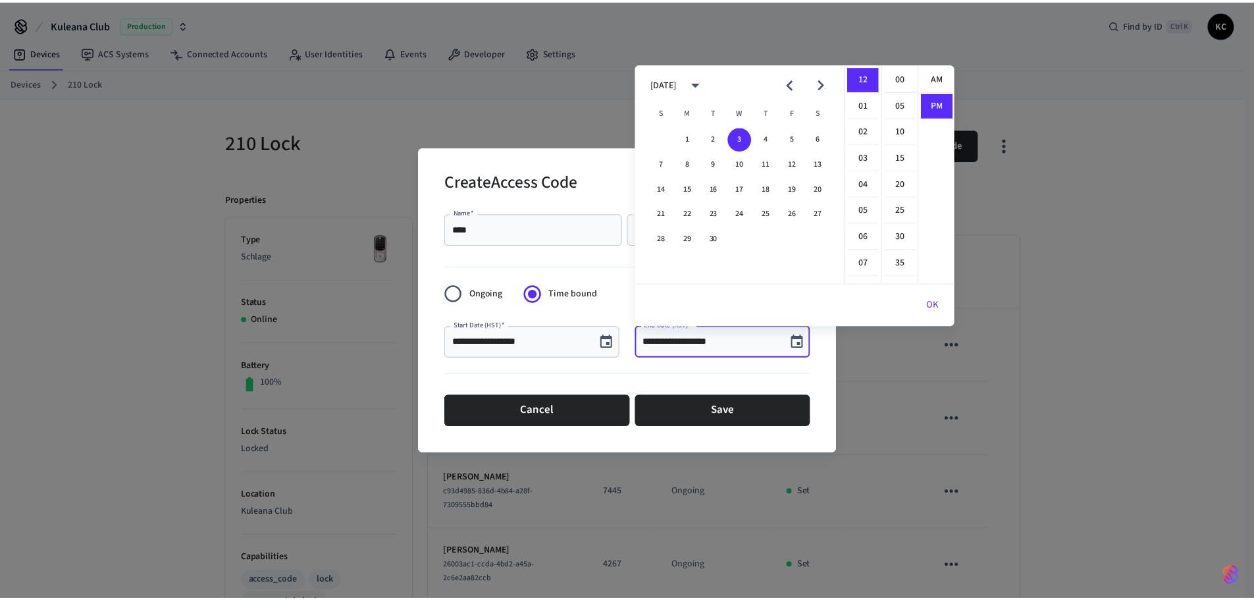
scroll to position [24, 0]
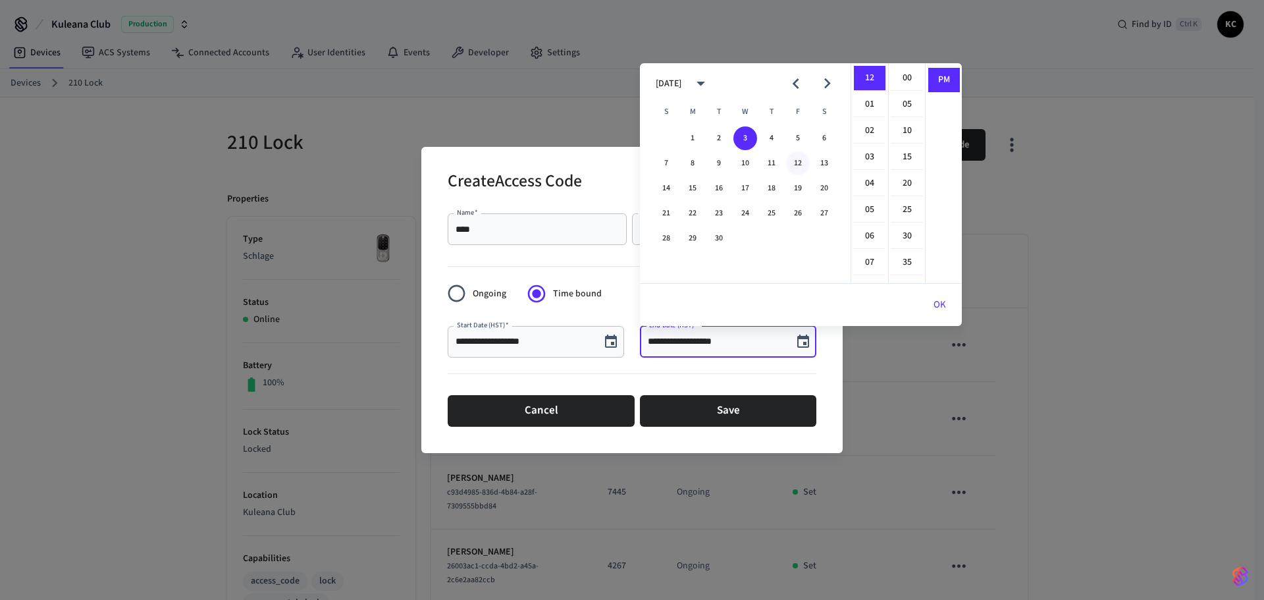
click at [792, 166] on button "12" at bounding box center [798, 163] width 24 height 24
click at [903, 76] on li "00" at bounding box center [908, 78] width 32 height 25
type input "**********"
click at [935, 299] on button "OK" at bounding box center [940, 305] width 44 height 32
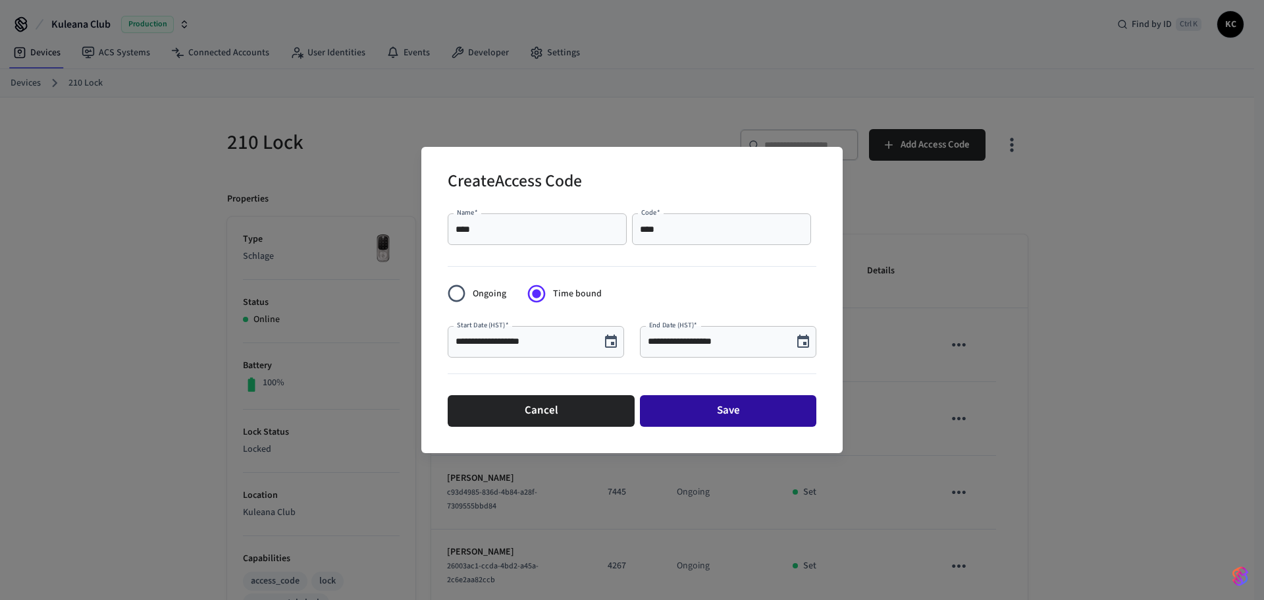
click at [750, 397] on button "Save" at bounding box center [728, 411] width 176 height 32
